Goal: Information Seeking & Learning: Learn about a topic

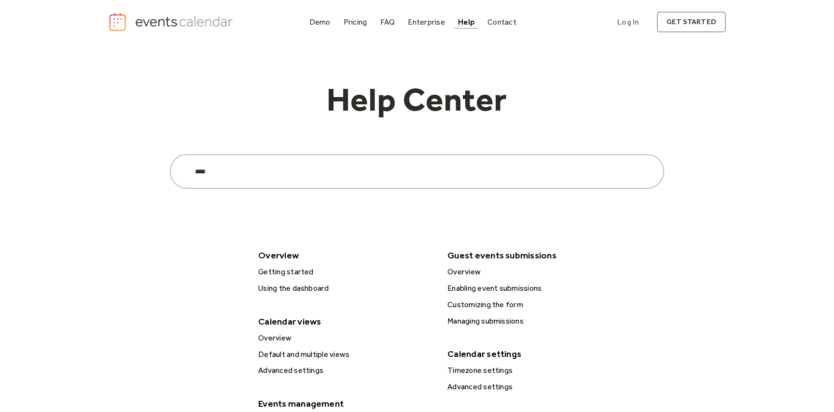
type input "****"
click input "******" at bounding box center [0, 0] width 0 height 0
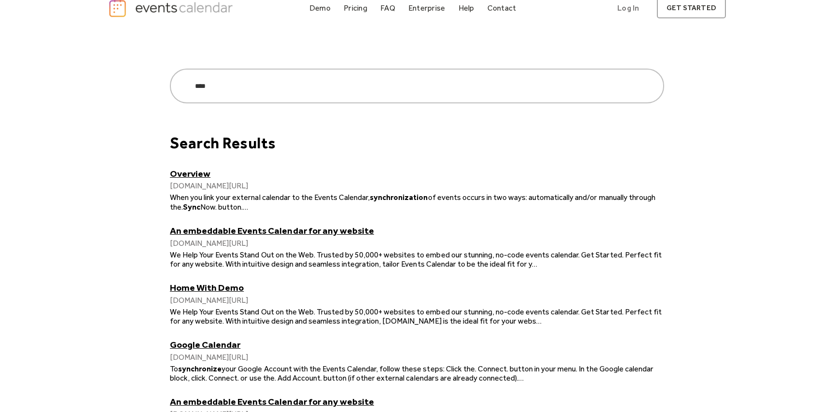
scroll to position [17, 0]
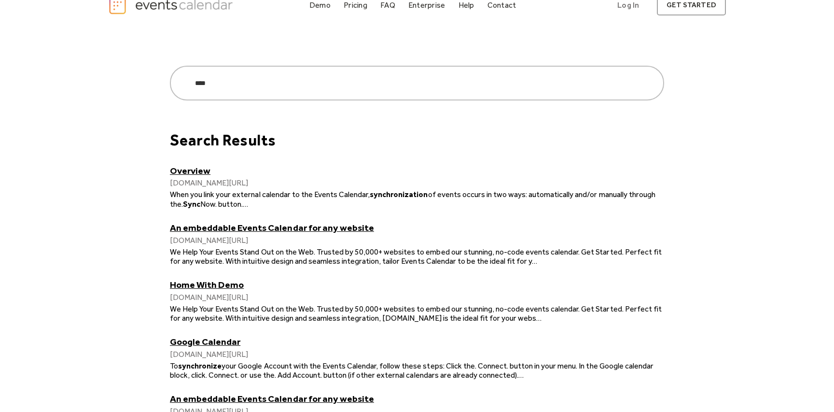
click at [195, 173] on link "Overview" at bounding box center [417, 170] width 494 height 11
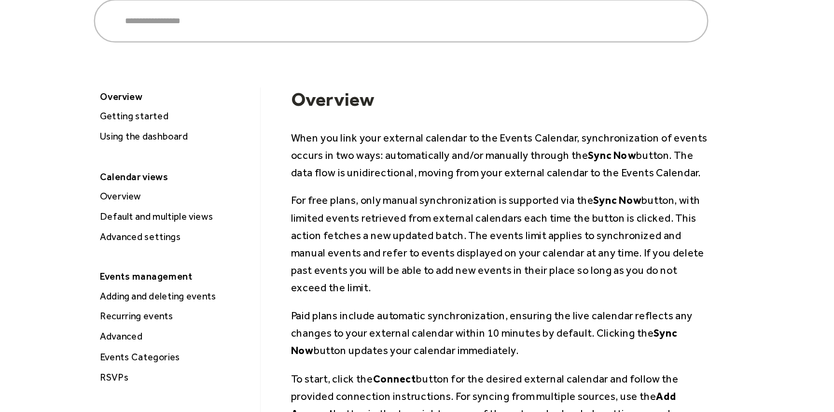
scroll to position [9, 0]
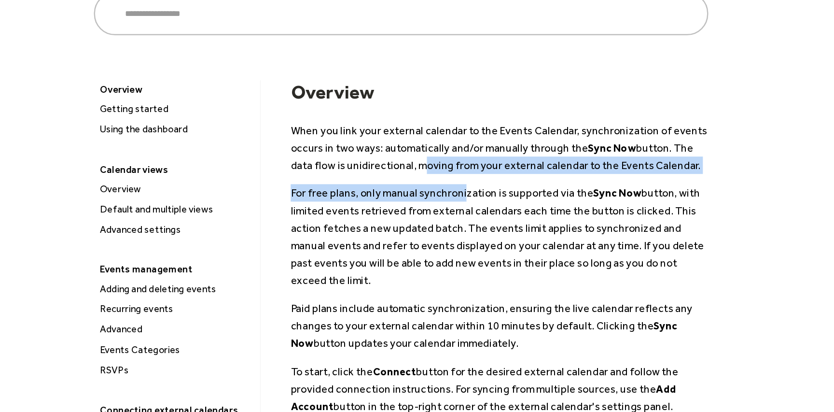
drag, startPoint x: 429, startPoint y: 210, endPoint x: 468, endPoint y: 237, distance: 47.9
click at [468, 237] on div "When you link your external calendar to the Events Calendar, synchronization of…" at bounding box center [496, 339] width 336 height 322
click at [468, 237] on p "For free plans, only manual synchronization is supported via the Sync Now butto…" at bounding box center [496, 270] width 336 height 84
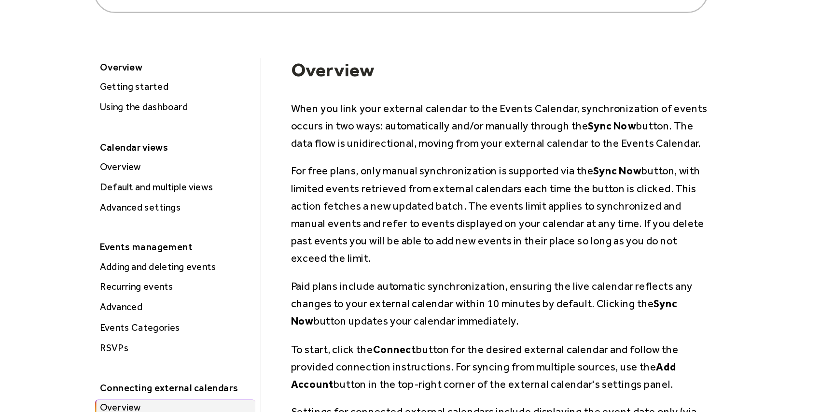
scroll to position [28, 0]
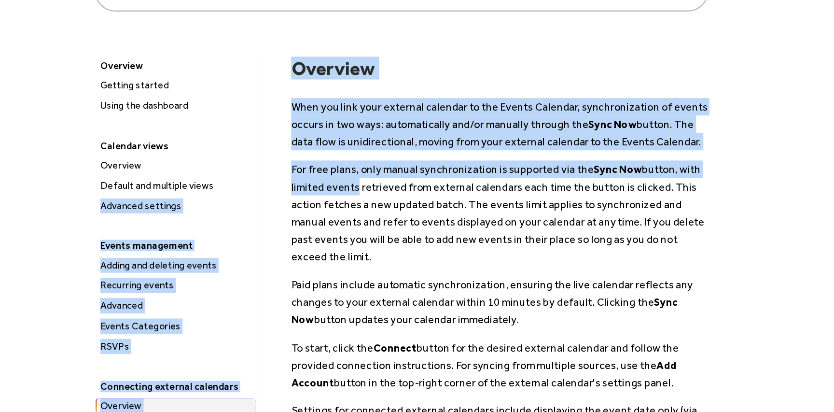
drag, startPoint x: 315, startPoint y: 228, endPoint x: 377, endPoint y: 232, distance: 62.4
click at [377, 232] on p "For free plans, only manual synchronization is supported via the Sync Now butto…" at bounding box center [496, 251] width 336 height 84
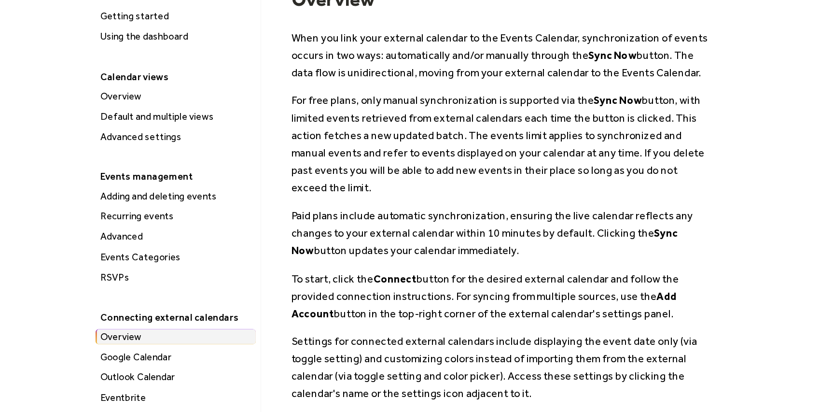
scroll to position [85, 0]
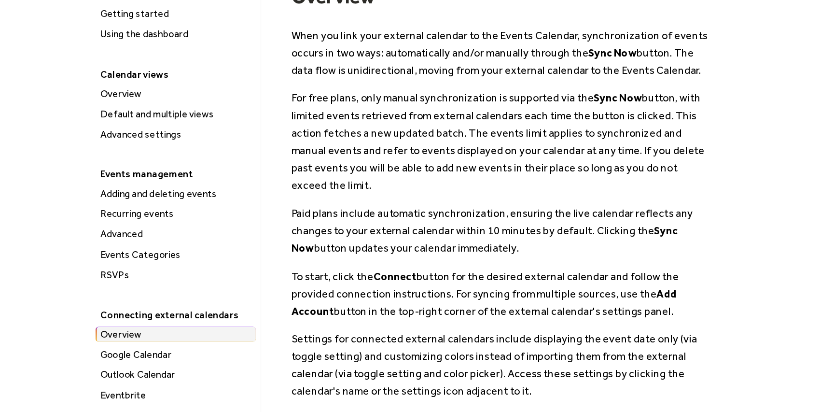
drag, startPoint x: 496, startPoint y: 249, endPoint x: 516, endPoint y: 274, distance: 32.3
click at [516, 274] on p "Paid plans include automatic synchronization, ensuring the live calendar reflec…" at bounding box center [496, 266] width 336 height 42
drag, startPoint x: 320, startPoint y: 253, endPoint x: 540, endPoint y: 276, distance: 220.8
click at [540, 276] on p "Paid plans include automatic synchronization, ensuring the live calendar reflec…" at bounding box center [496, 266] width 336 height 42
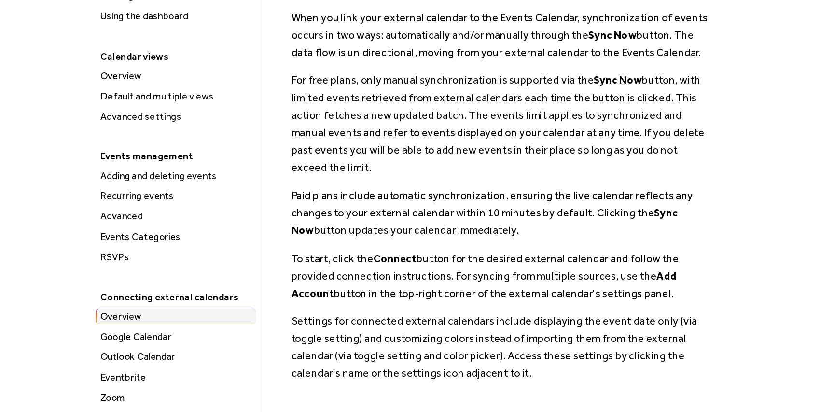
scroll to position [108, 0]
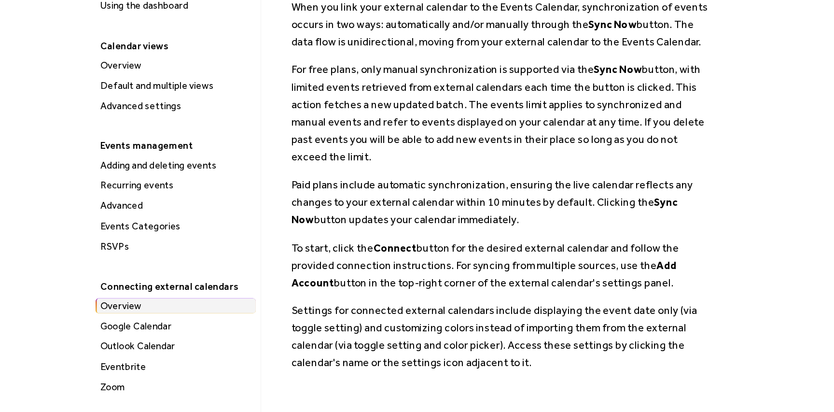
drag, startPoint x: 442, startPoint y: 221, endPoint x: 490, endPoint y: 255, distance: 59.6
click at [490, 255] on div "When you link your external calendar to the Events Calendar, synchronization of…" at bounding box center [496, 240] width 336 height 322
click at [490, 255] on p "Paid plans include automatic synchronization, ensuring the live calendar reflec…" at bounding box center [496, 243] width 336 height 42
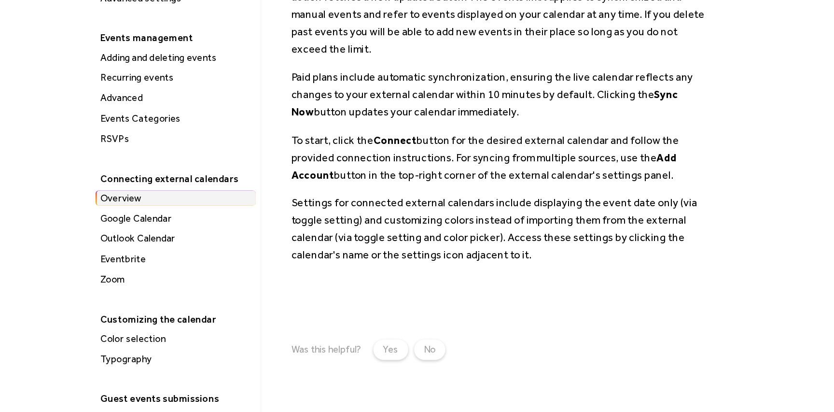
scroll to position [198, 0]
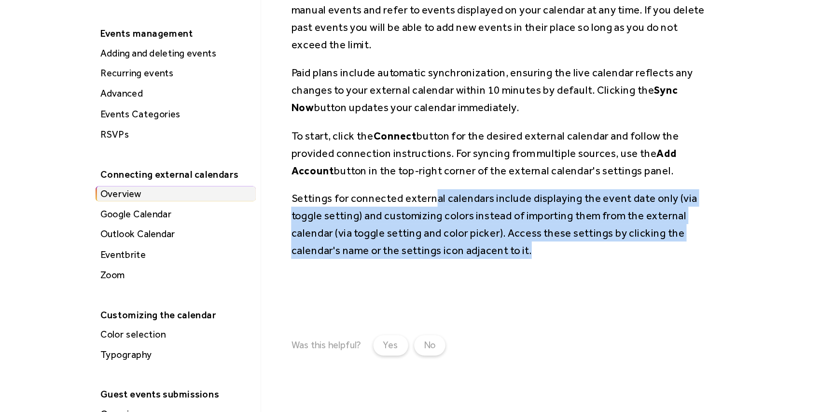
drag, startPoint x: 442, startPoint y: 241, endPoint x: 545, endPoint y: 287, distance: 113.2
click at [545, 287] on p "Settings for connected external calendars include displaying the event date onl…" at bounding box center [496, 261] width 336 height 56
